Goal: Communication & Community: Connect with others

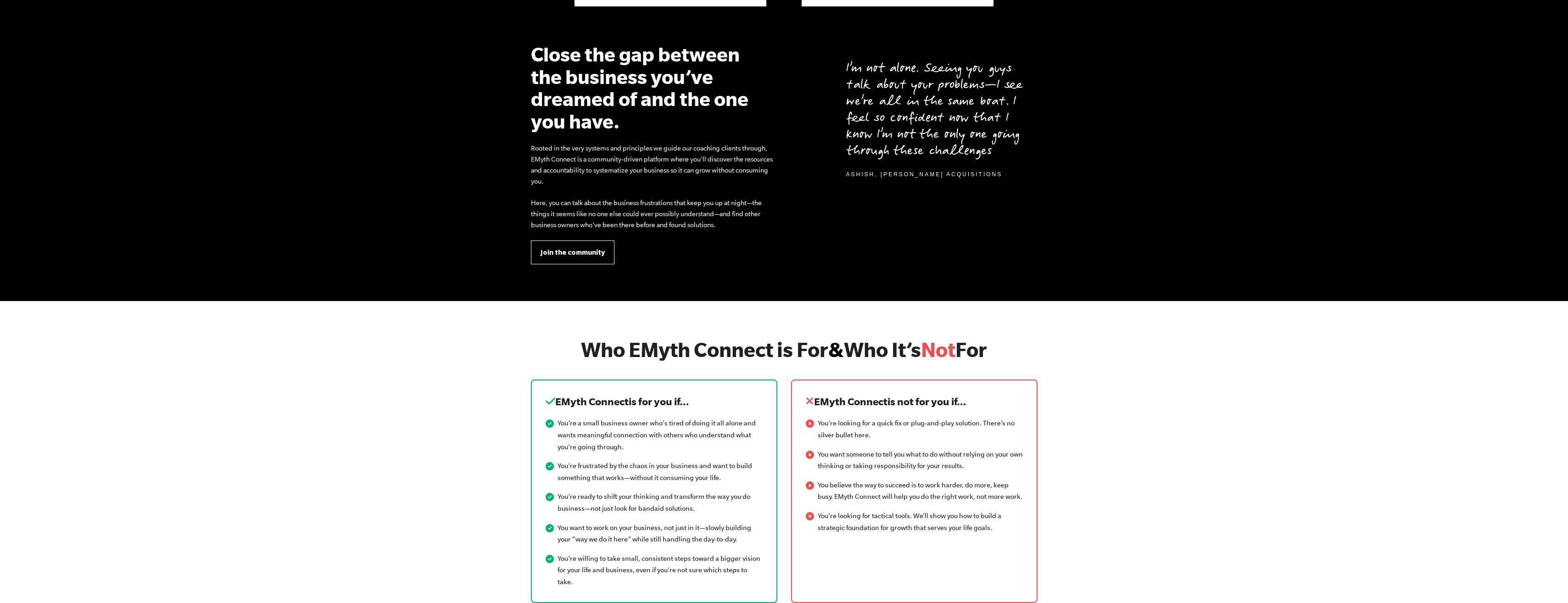
scroll to position [826, 0]
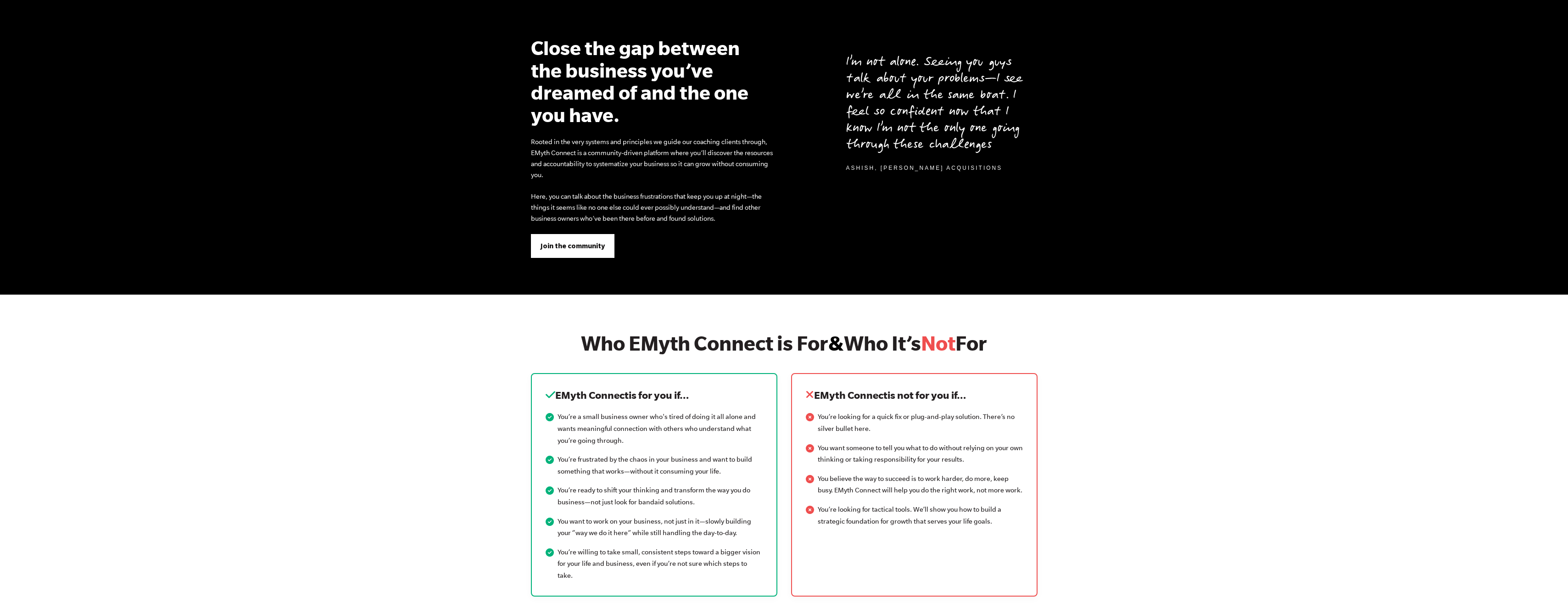
click at [588, 246] on span "Join the community" at bounding box center [573, 246] width 65 height 10
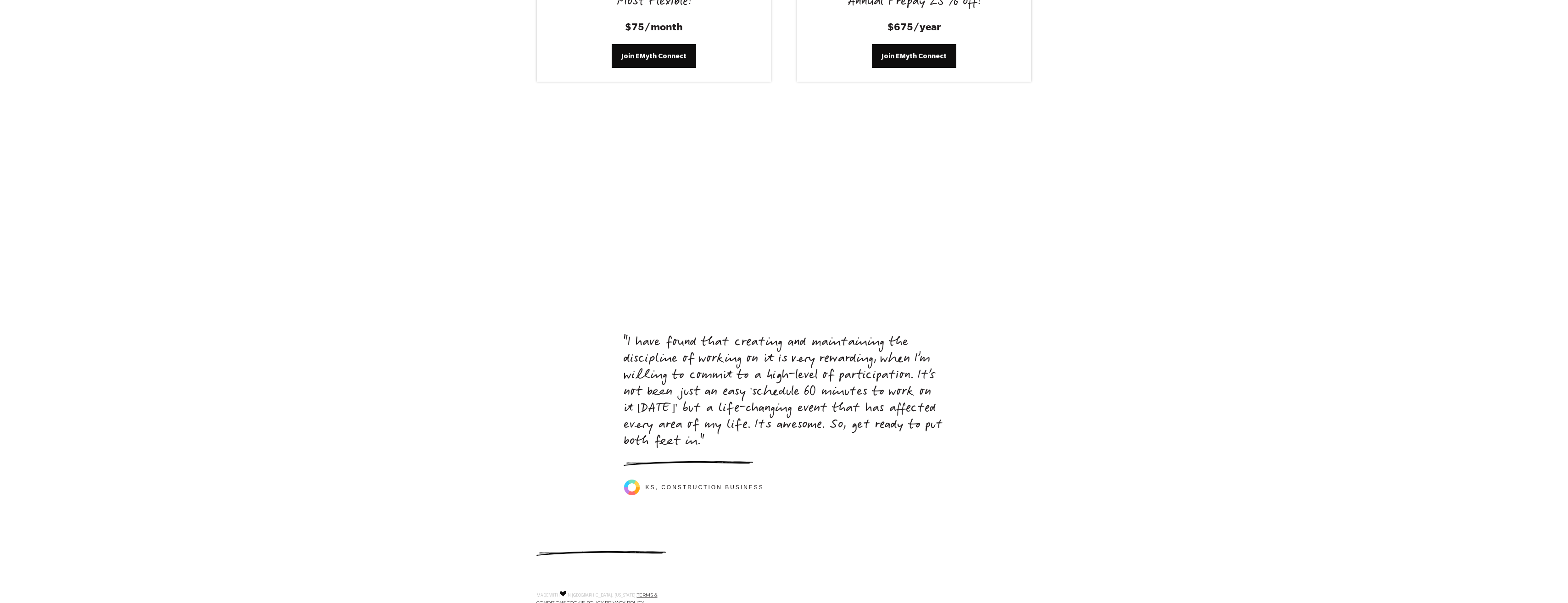
scroll to position [3751, 0]
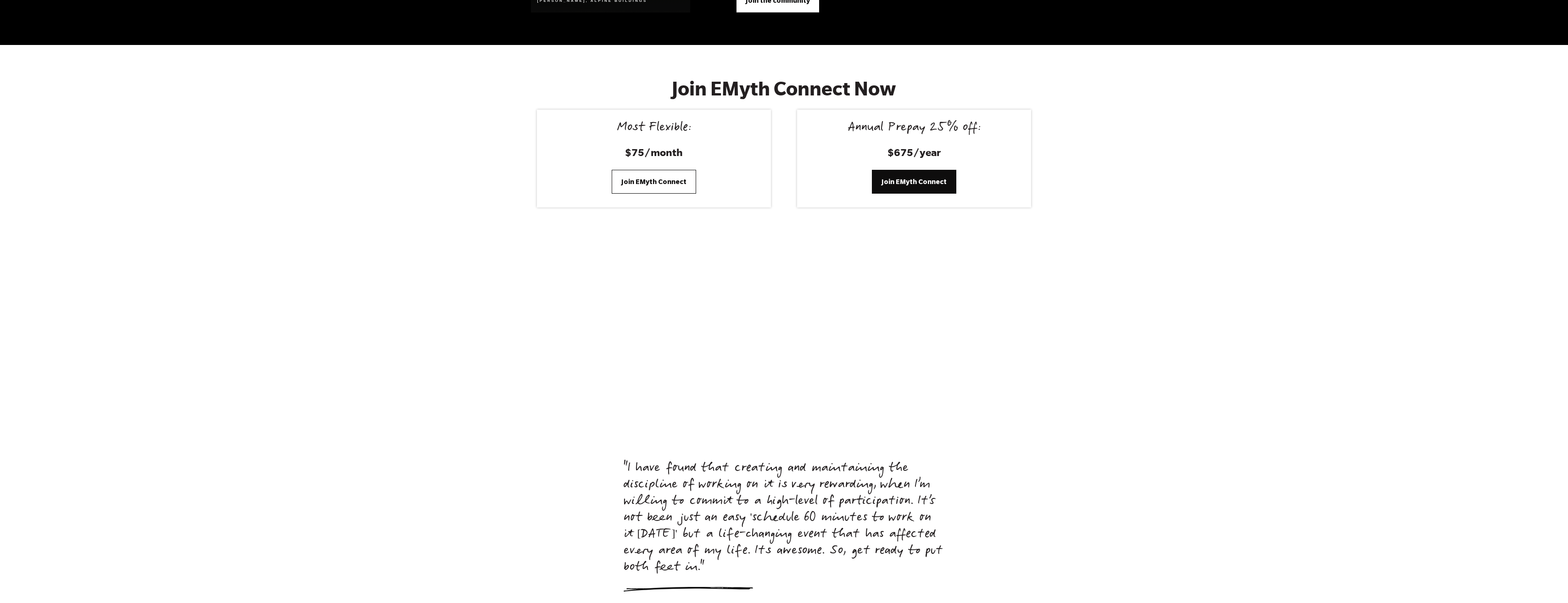
click at [638, 177] on span "Join EMyth Connect" at bounding box center [654, 181] width 65 height 10
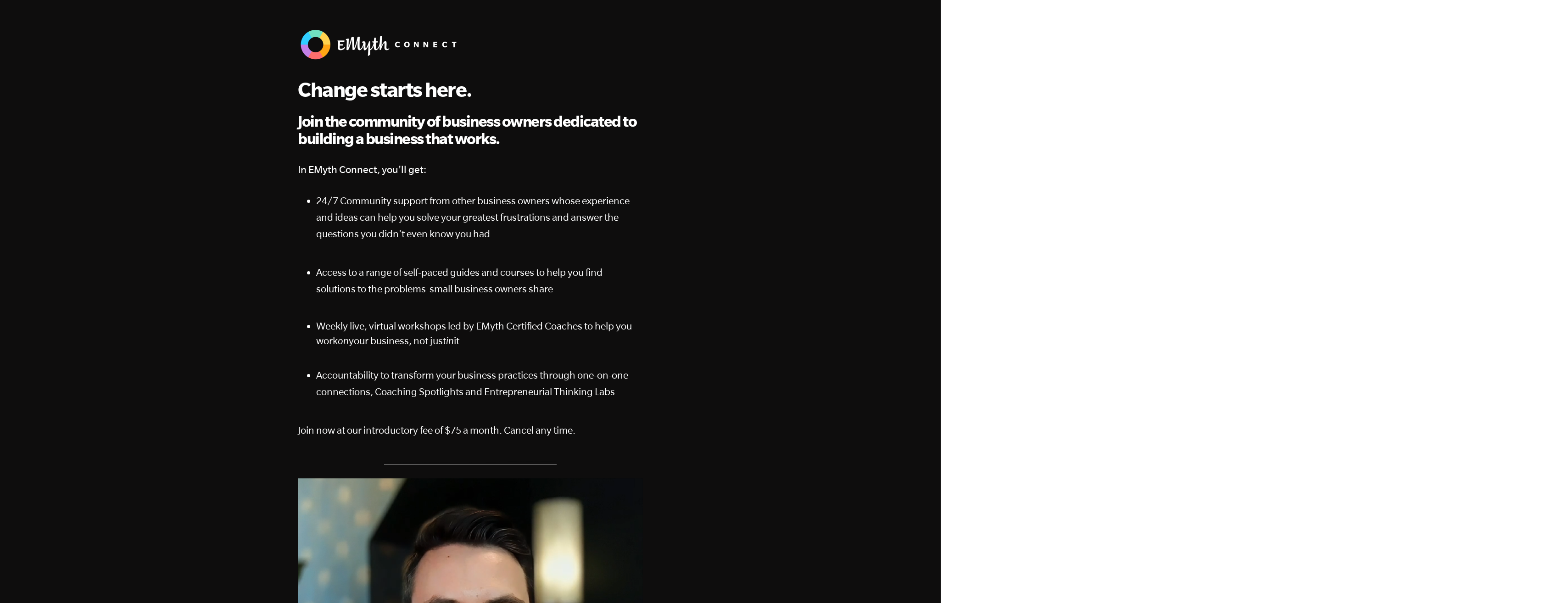
scroll to position [20, 0]
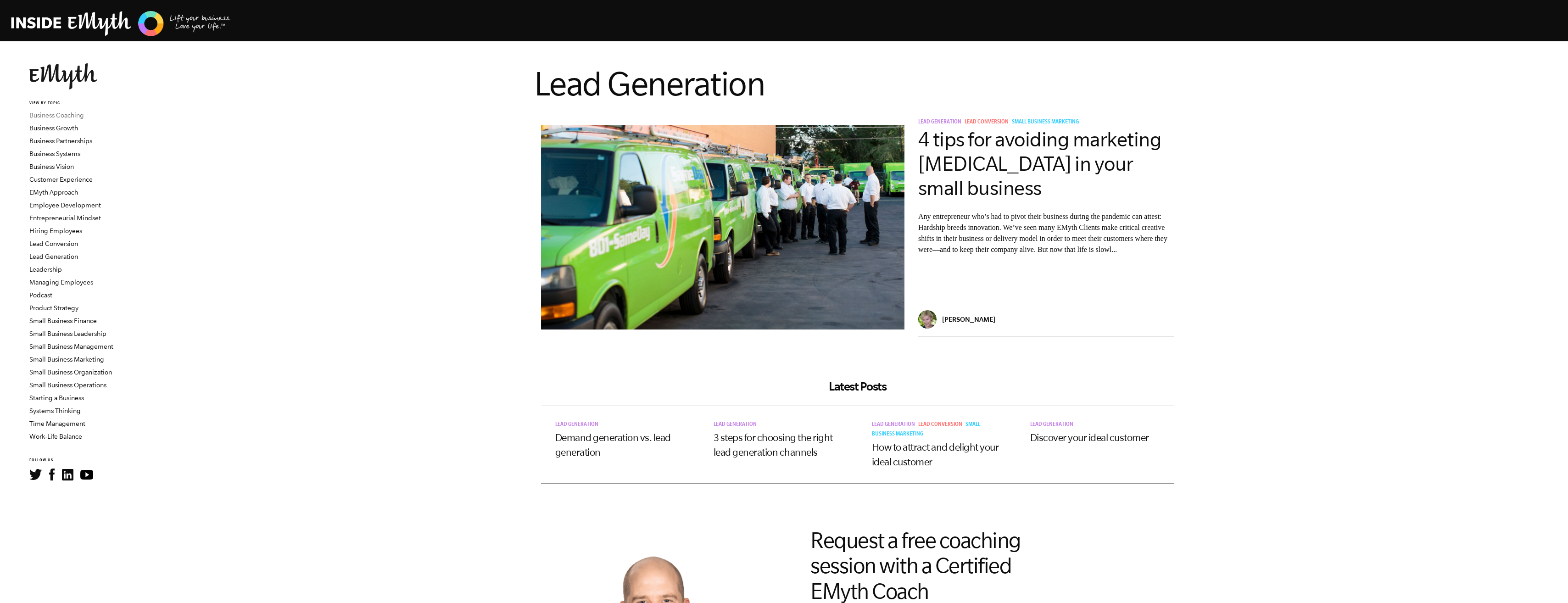
click at [57, 116] on link "Business Coaching" at bounding box center [57, 115] width 55 height 7
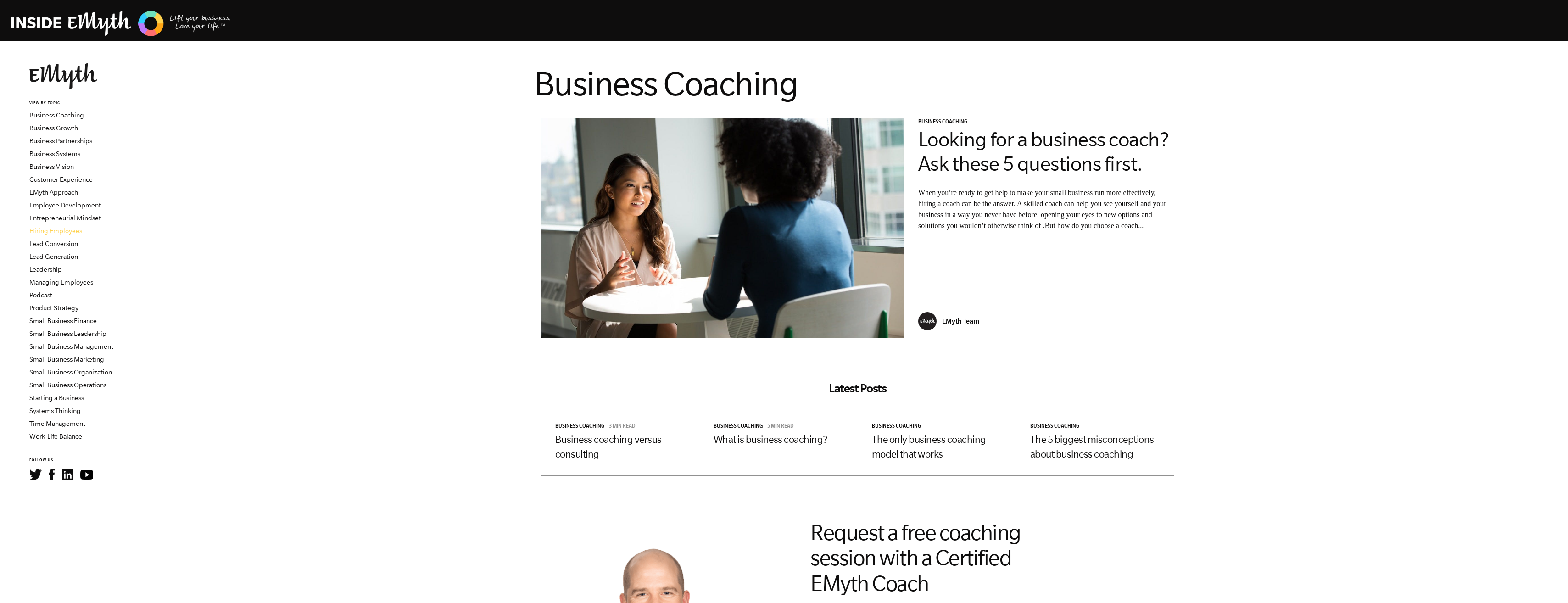
click at [45, 232] on link "Hiring Employees" at bounding box center [56, 231] width 53 height 7
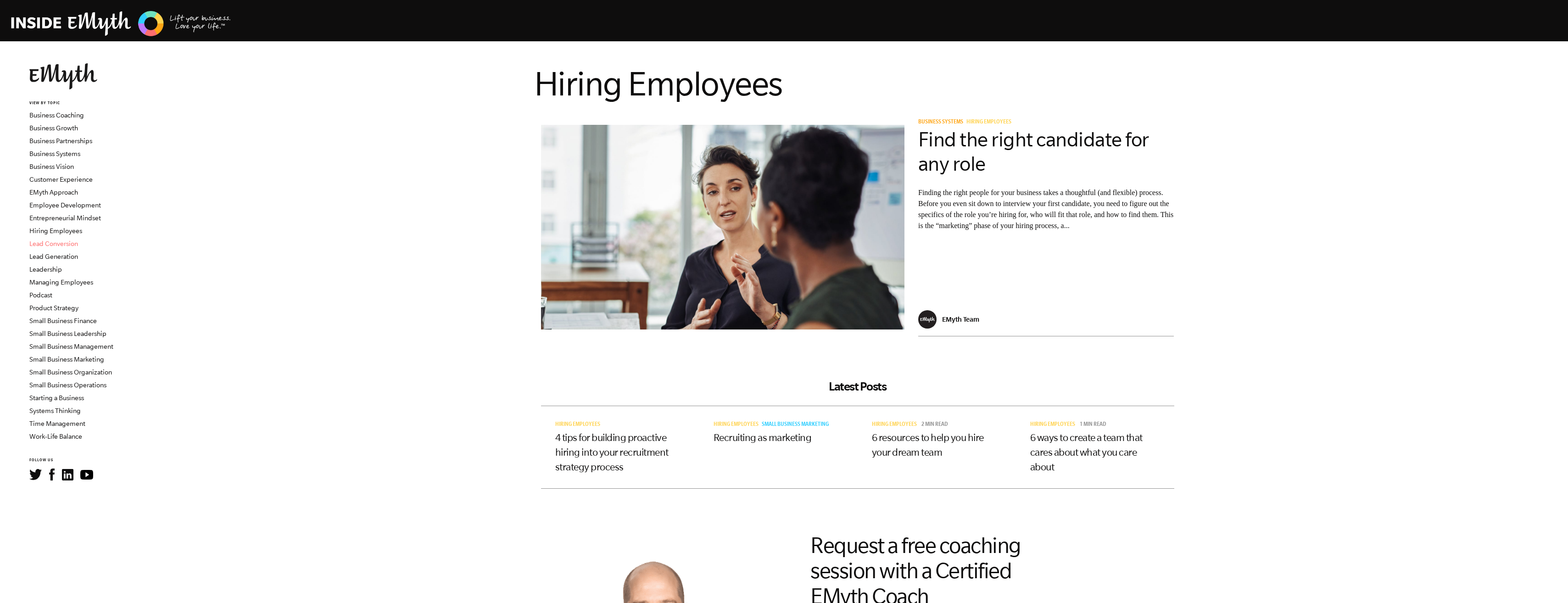
click at [43, 243] on link "Lead Conversion" at bounding box center [54, 243] width 49 height 7
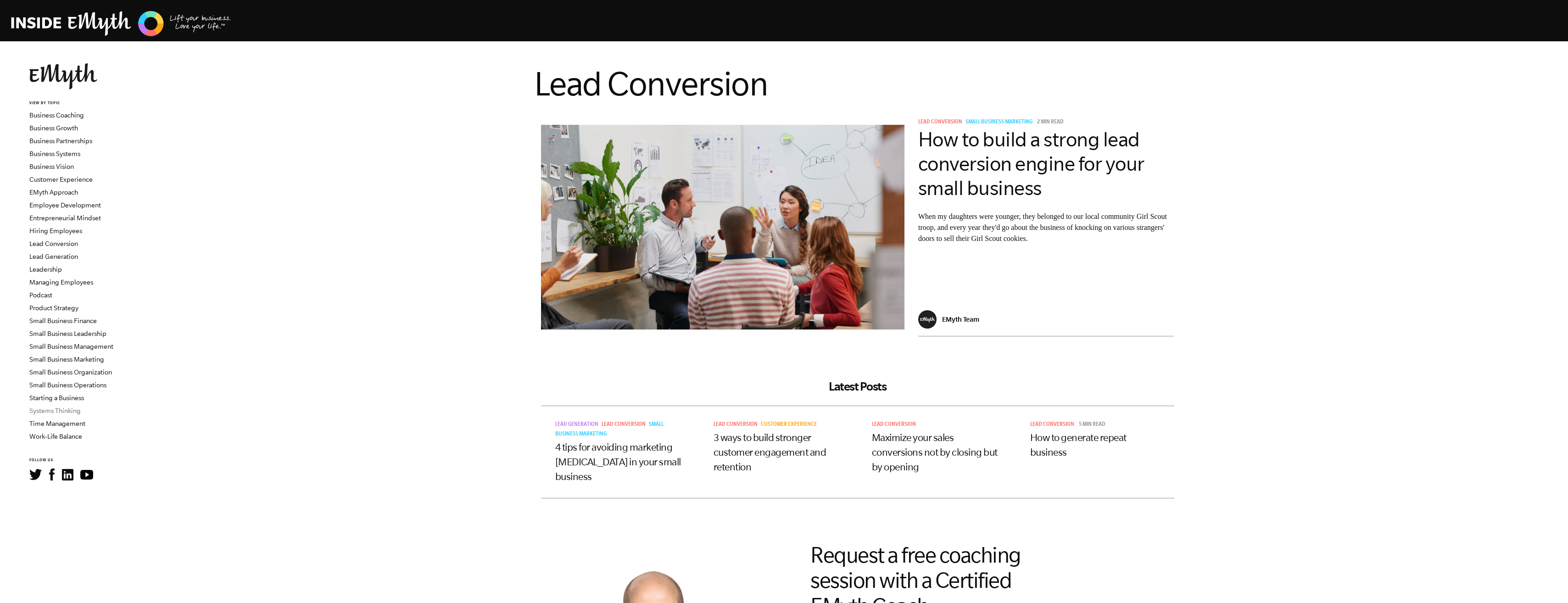
click at [66, 409] on link "Systems Thinking" at bounding box center [55, 411] width 51 height 7
